Goal: Information Seeking & Learning: Learn about a topic

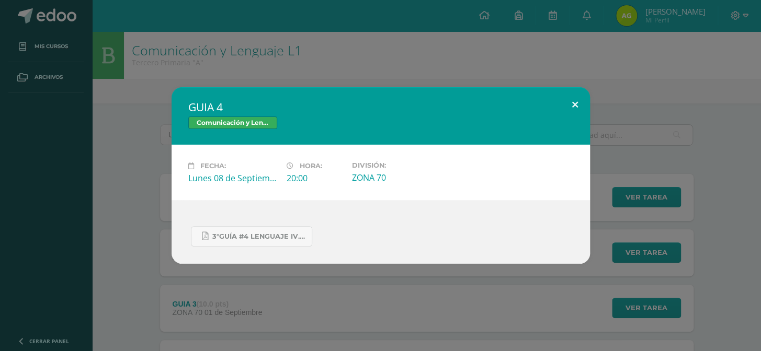
click at [570, 116] on button at bounding box center [575, 105] width 30 height 36
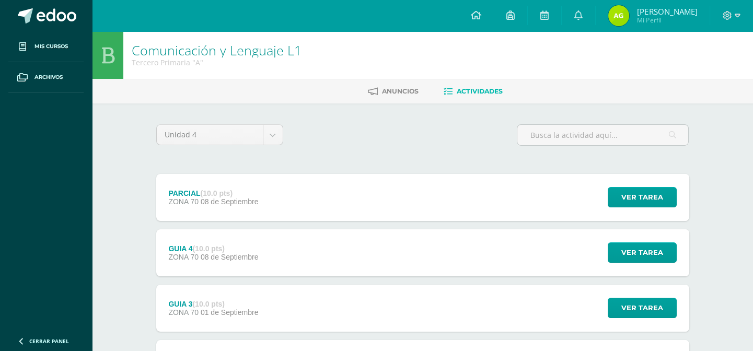
click at [736, 21] on div at bounding box center [732, 15] width 43 height 31
click at [731, 21] on span at bounding box center [732, 16] width 18 height 12
click at [723, 68] on span "Cerrar sesión" at bounding box center [704, 71] width 47 height 10
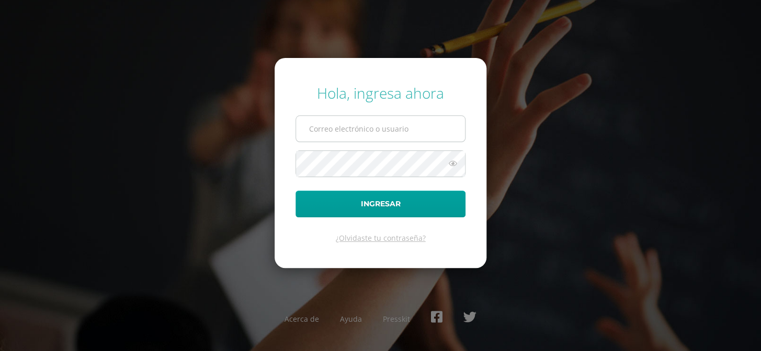
type input "COS01006@osoriosandoval.edu.gt"
click at [434, 125] on input "[EMAIL_ADDRESS][DOMAIN_NAME]" at bounding box center [380, 129] width 169 height 26
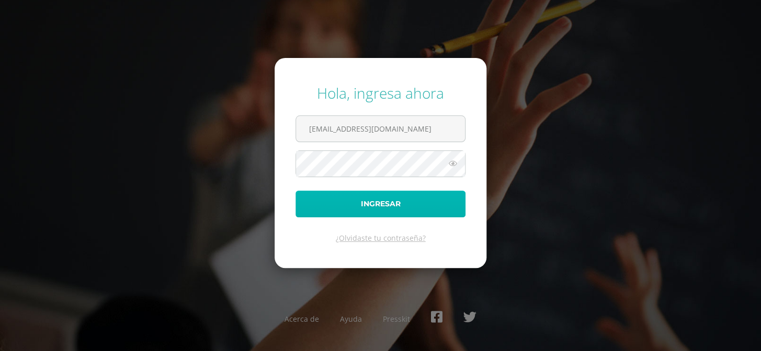
click at [308, 200] on button "Ingresar" at bounding box center [380, 204] width 170 height 27
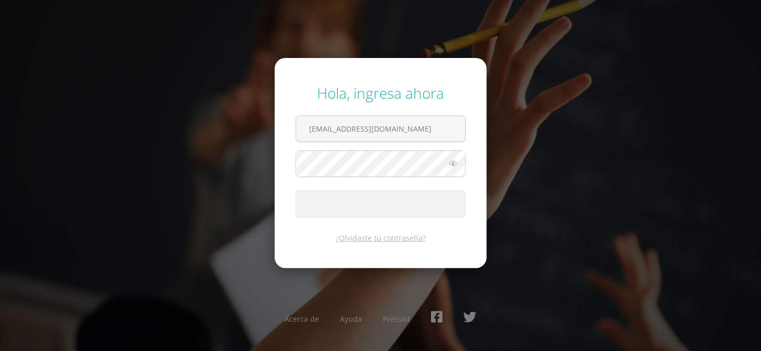
click at [443, 110] on form "Hola, ingresa ahora COS01006@osoriosandoval.edu.gt Ingresar ¿Olvidaste tu contr…" at bounding box center [380, 163] width 212 height 210
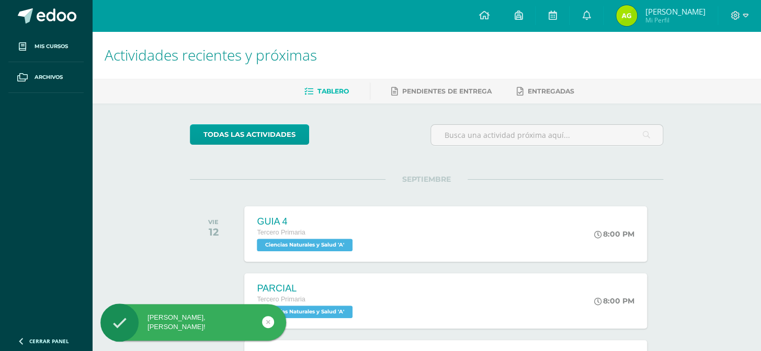
click at [736, 21] on div at bounding box center [739, 15] width 43 height 31
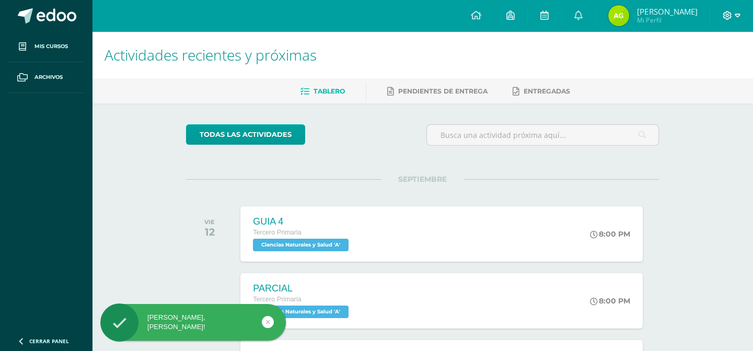
click at [738, 17] on icon at bounding box center [738, 15] width 6 height 9
click at [720, 68] on span "Cerrar sesión" at bounding box center [704, 71] width 47 height 10
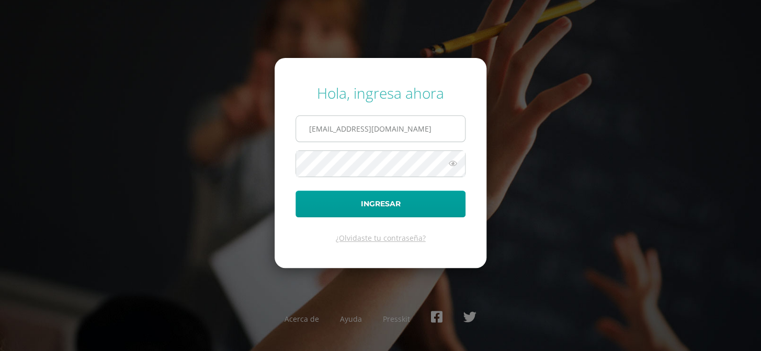
click at [451, 131] on input "[EMAIL_ADDRESS][DOMAIN_NAME]" at bounding box center [380, 129] width 169 height 26
type input "[EMAIL_ADDRESS][DOMAIN_NAME]"
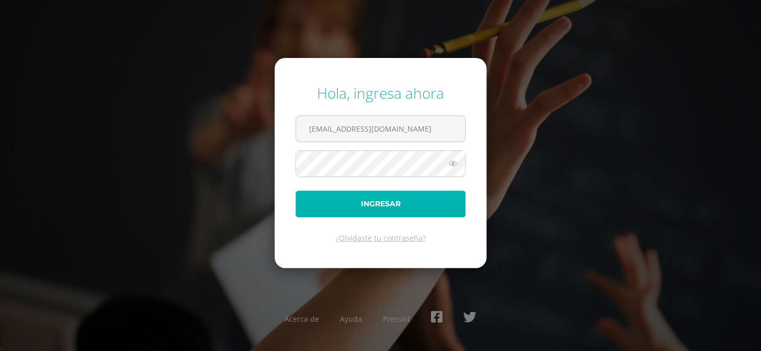
click at [336, 197] on button "Ingresar" at bounding box center [380, 204] width 170 height 27
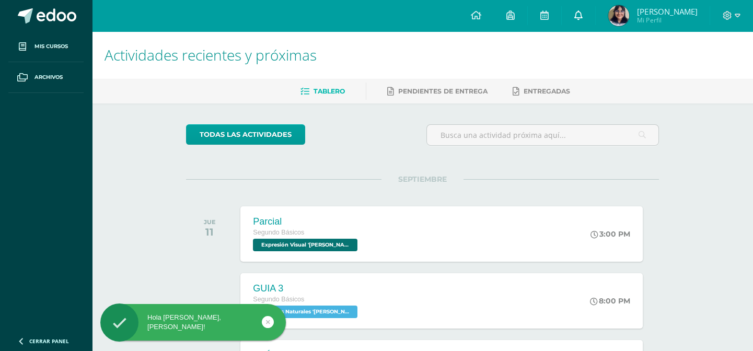
click at [596, 15] on link at bounding box center [578, 15] width 33 height 31
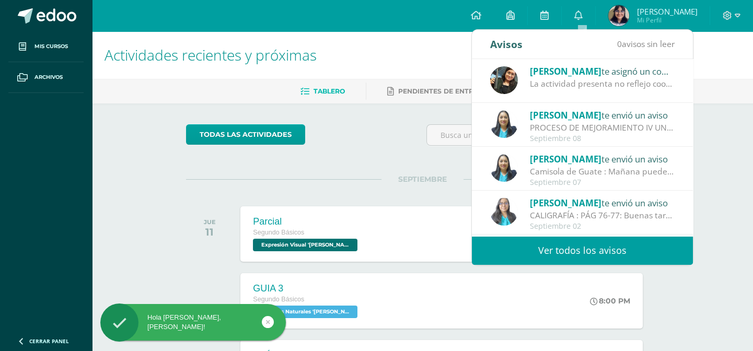
click at [615, 71] on div "Amy Martinez te asignó un comentario en 'Mayumaná' para 'Expresión Artistica'" at bounding box center [602, 71] width 145 height 14
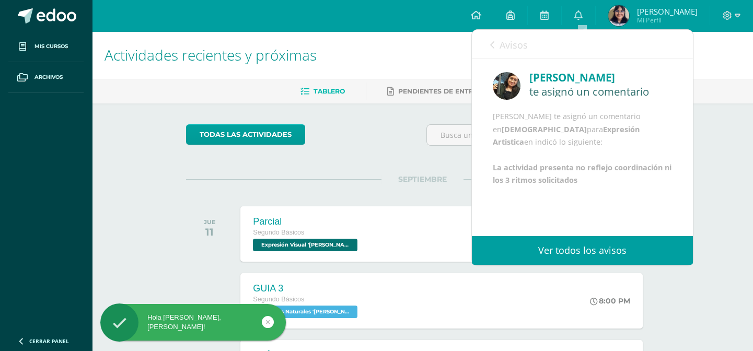
scroll to position [12, 0]
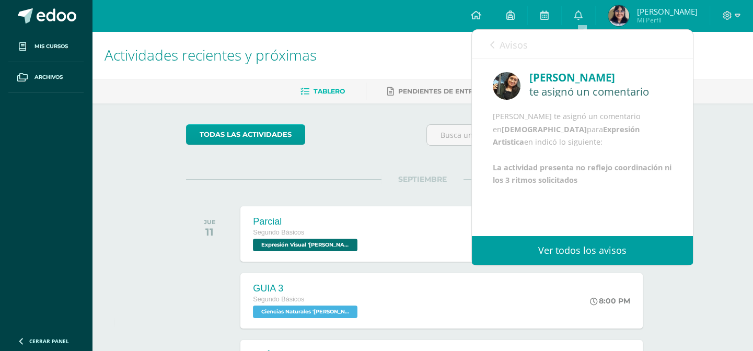
click at [491, 45] on icon at bounding box center [492, 45] width 4 height 8
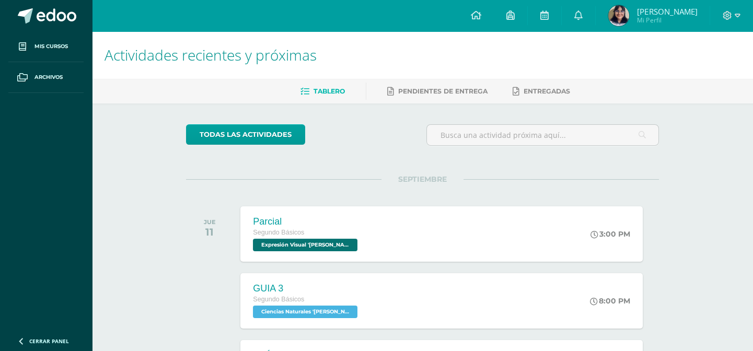
click at [334, 141] on div "todas las Actividades" at bounding box center [282, 139] width 201 height 30
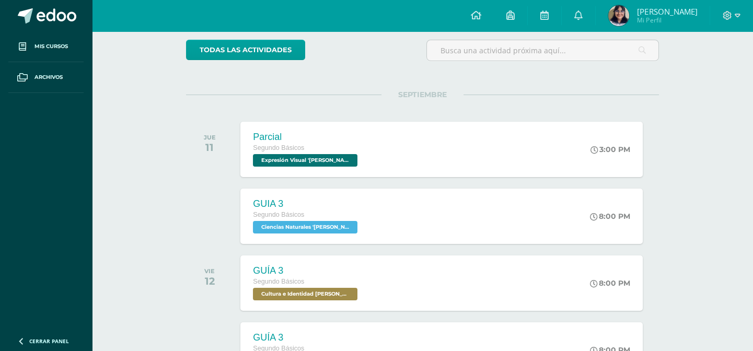
scroll to position [0, 0]
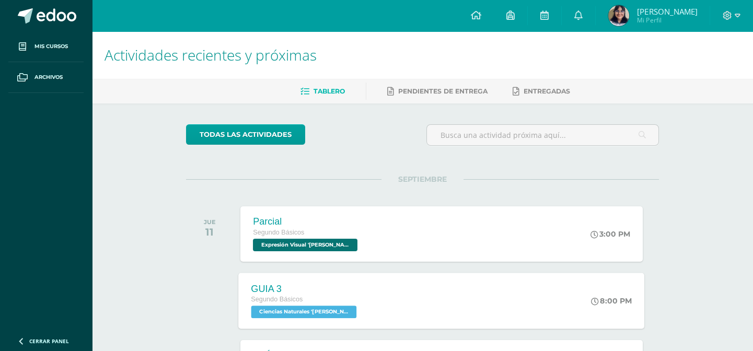
click at [356, 312] on div "GUIA 3 Segundo Básicos Ciencias Naturales 'Newton'" at bounding box center [305, 301] width 133 height 56
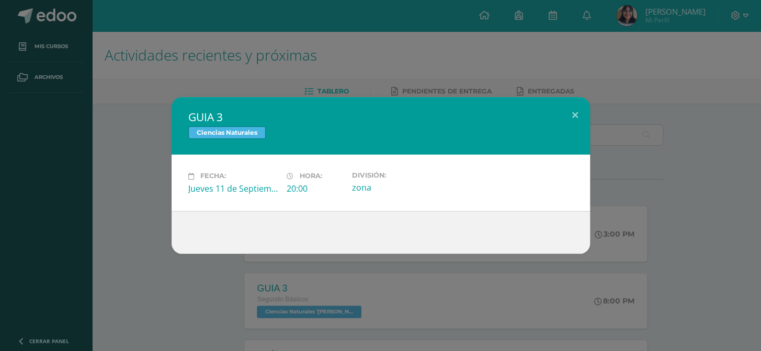
click at [193, 277] on div "GUIA 3 Ciencias Naturales Fecha: Jueves 11 de Septiembre Hora: 20:00 División: …" at bounding box center [380, 175] width 761 height 351
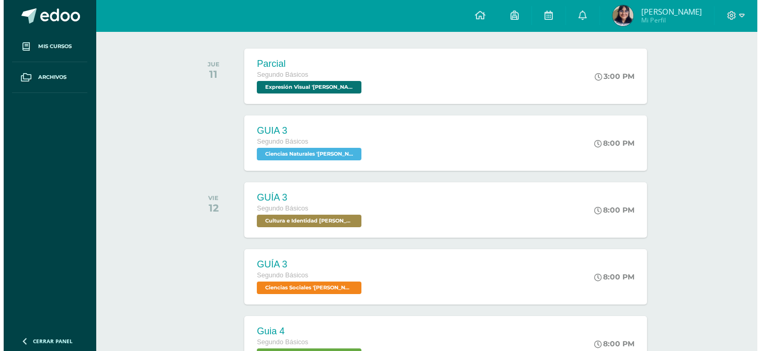
scroll to position [304, 0]
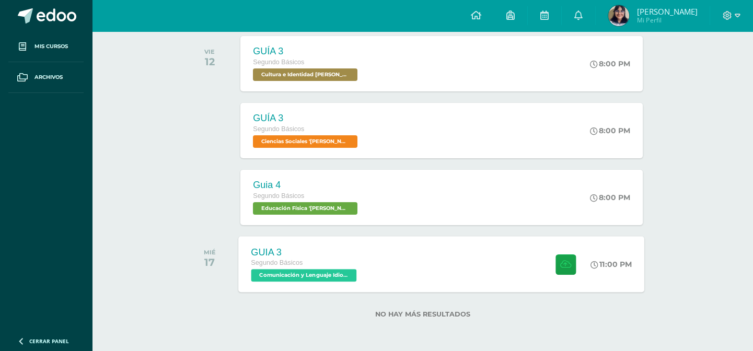
click at [316, 282] on div "GUIA 3 Segundo Básicos Comunicación y Lenguaje Idioma Extranjero 'Newton'" at bounding box center [305, 264] width 133 height 56
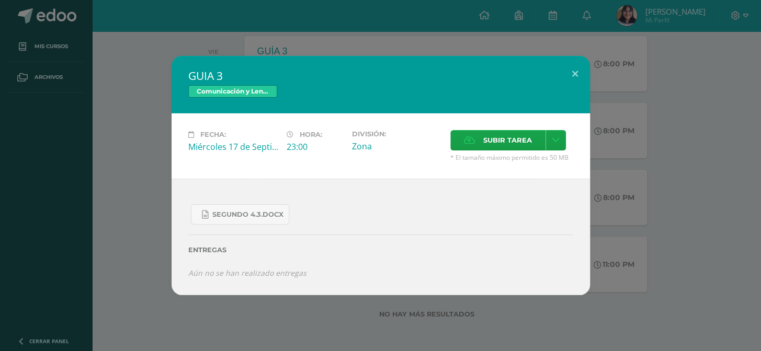
click at [640, 191] on div "GUIA 3 Comunicación y Lenguaje Idioma Extranjero Fecha: Miércoles 17 de Septiem…" at bounding box center [380, 175] width 752 height 239
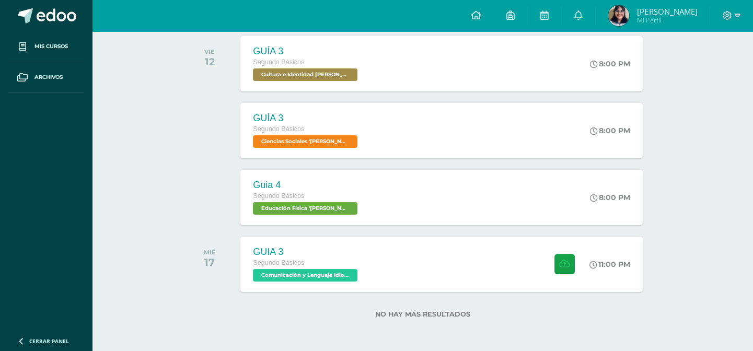
click at [387, 230] on div "SEPTIEMBRE JUE 11 Parcial Segundo Básicos Expresión Visual 'Newton' 3:00 PM Par…" at bounding box center [422, 84] width 473 height 419
click at [389, 207] on div "Guia 4 Segundo Básicos Educación Física 'Newton' 8:00 PM Guia 4 Educación Físic…" at bounding box center [442, 197] width 406 height 56
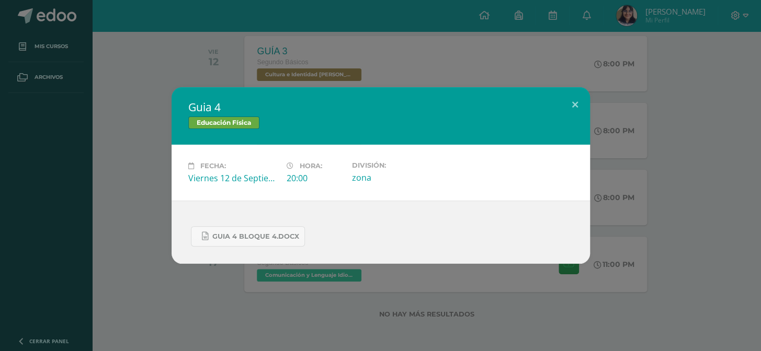
click at [184, 197] on div "Fecha: Viernes 12 de Septiembre Hora: 20:00 División: zona" at bounding box center [380, 173] width 418 height 56
click at [158, 177] on div "Guia 4 Educación Física Fecha: Viernes 12 de Septiembre Hora: 20:00 División: z…" at bounding box center [380, 175] width 752 height 177
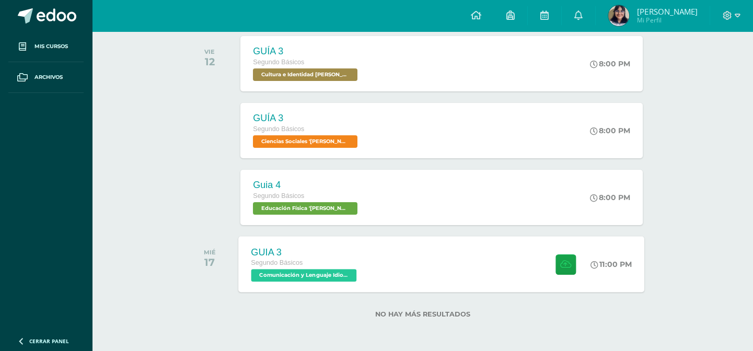
click at [352, 247] on div "GUIA 3" at bounding box center [305, 252] width 108 height 11
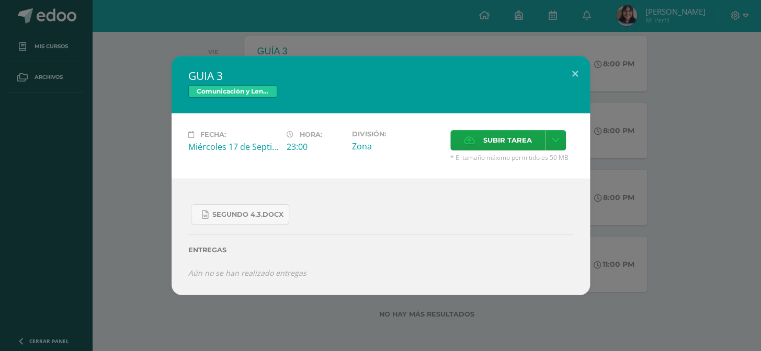
click at [663, 202] on div "GUIA 3 Comunicación y Lenguaje Idioma Extranjero Fecha: Miércoles 17 de Septiem…" at bounding box center [380, 175] width 752 height 239
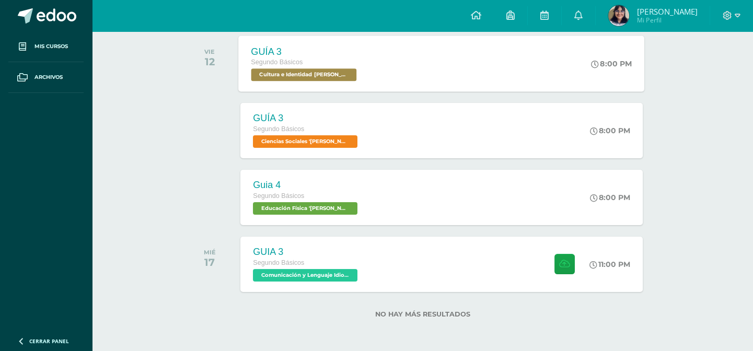
click at [339, 77] on span "Cultura e Identidad [PERSON_NAME] '[PERSON_NAME]'" at bounding box center [304, 74] width 106 height 13
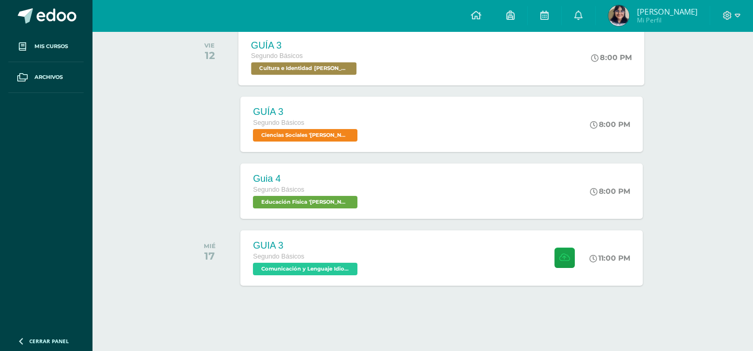
scroll to position [304, 0]
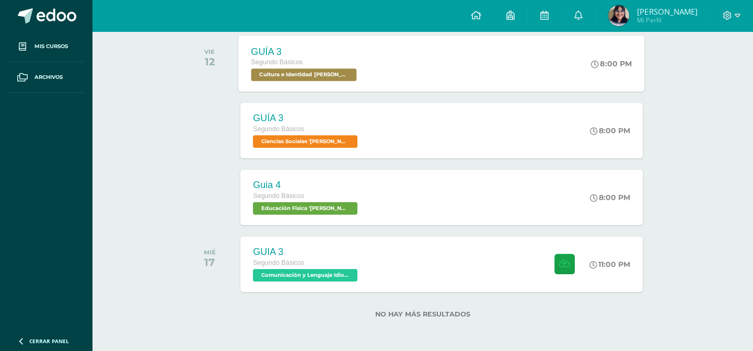
click at [381, 81] on div "GUÍA 3 Segundo Básicos Cultura e Identidad Maya '[PERSON_NAME]' 8:00 PM GUÍA 3 …" at bounding box center [442, 64] width 406 height 56
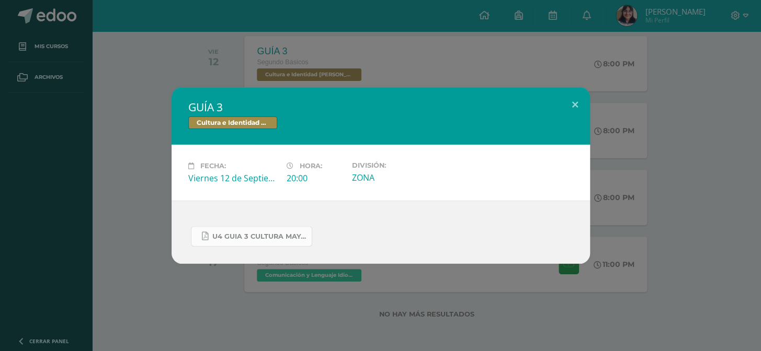
click at [276, 234] on span "U4 GUIA 3 CULTURA MAYA BASICOS.pdf" at bounding box center [259, 237] width 94 height 8
click at [175, 141] on div "GUÍA 3 Cultura e Identidad Maya" at bounding box center [380, 116] width 418 height 58
click at [132, 118] on div "GUÍA 3 Cultura e Identidad Maya Fecha: [DATE] Hora: 20:00 División:" at bounding box center [380, 175] width 752 height 177
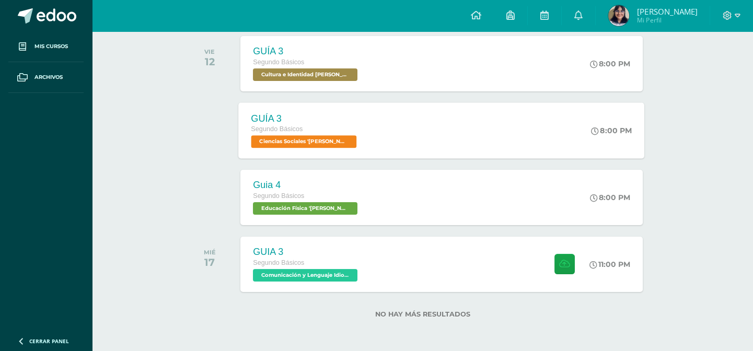
click at [339, 119] on div "GUÍA 3" at bounding box center [305, 118] width 108 height 11
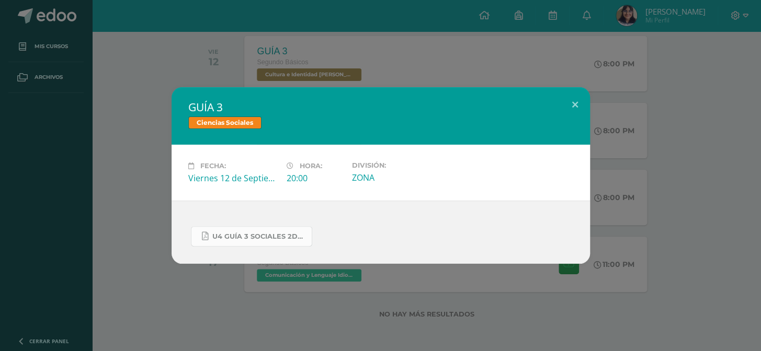
click at [276, 231] on link "U4 GUÍA 3 SOCIALES 2DO.pdf" at bounding box center [251, 236] width 121 height 20
click at [114, 188] on div "GUÍA 3 Ciencias Sociales Fecha: [DATE] Hora: 20:00 División: ZONA" at bounding box center [380, 175] width 752 height 177
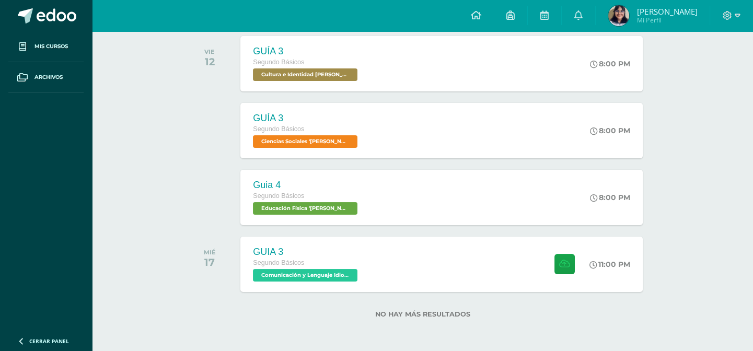
click at [6, 350] on link "Cerrar panel" at bounding box center [62, 340] width 125 height 22
